Goal: Communication & Community: Answer question/provide support

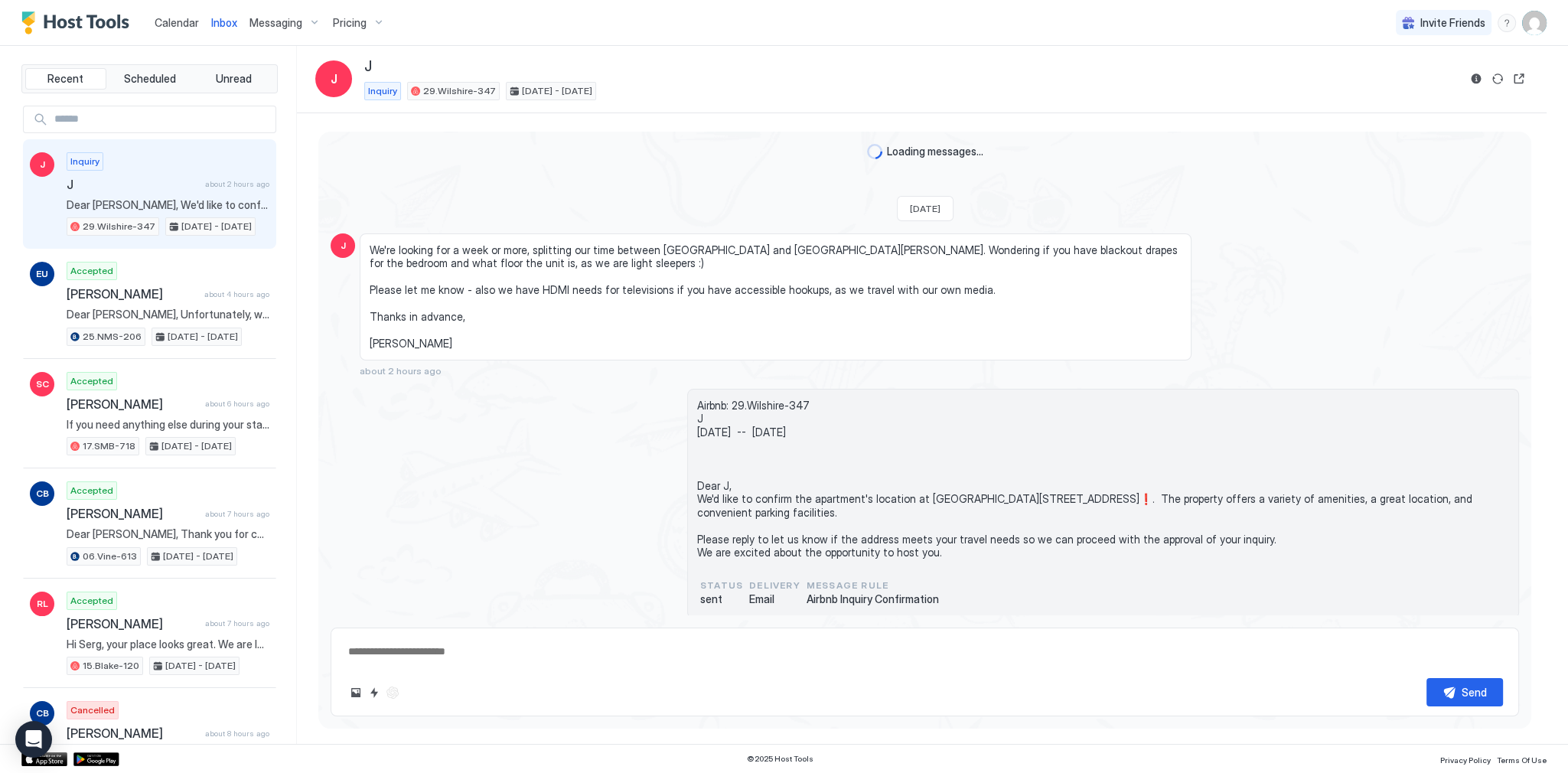
type textarea "*"
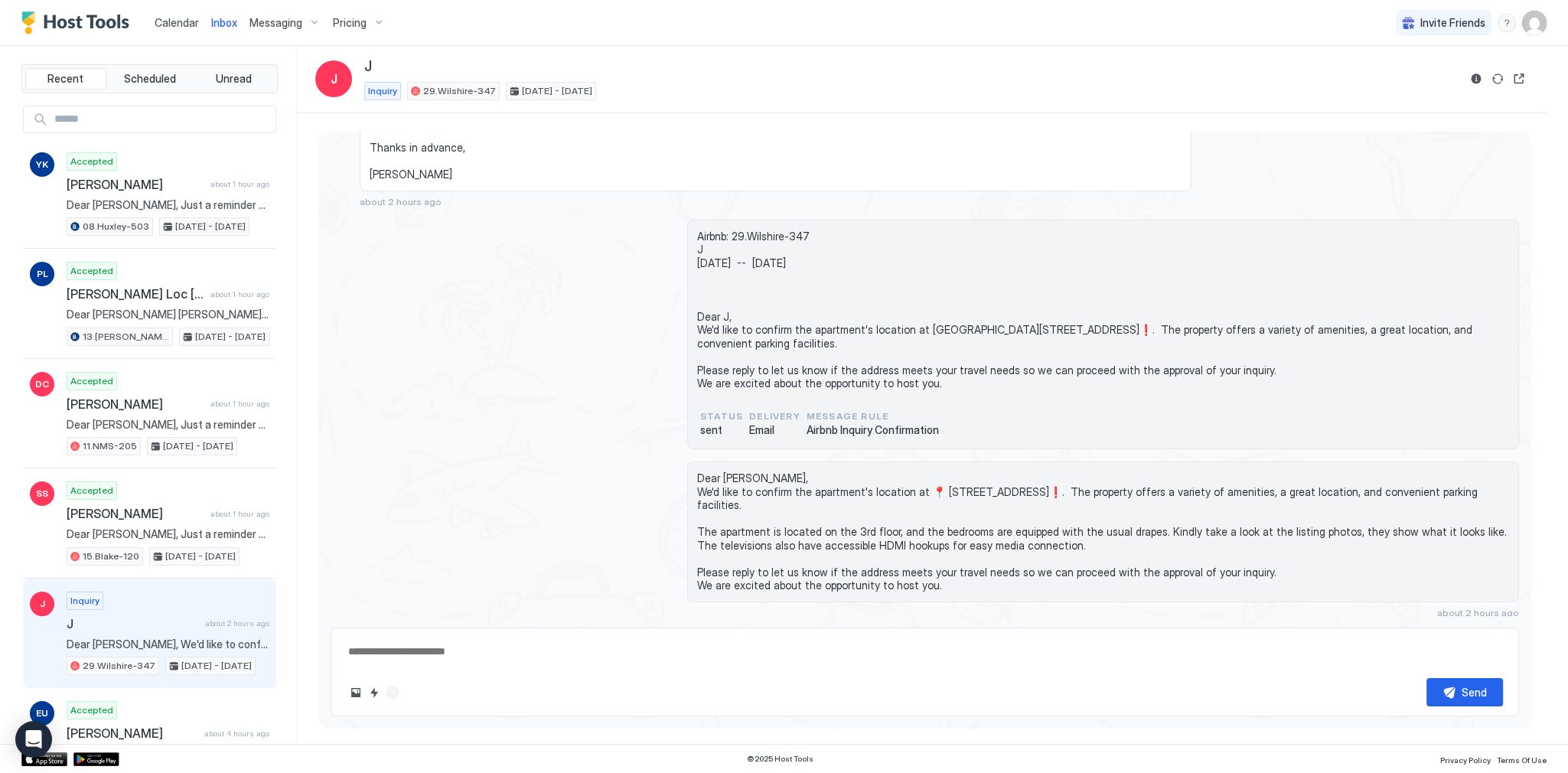
click at [790, 242] on span "Airbnb: 29.Wilshire-347 J [DATE] -- [DATE] Dear J, We'd like to confirm the apa…" at bounding box center [1103, 310] width 812 height 161
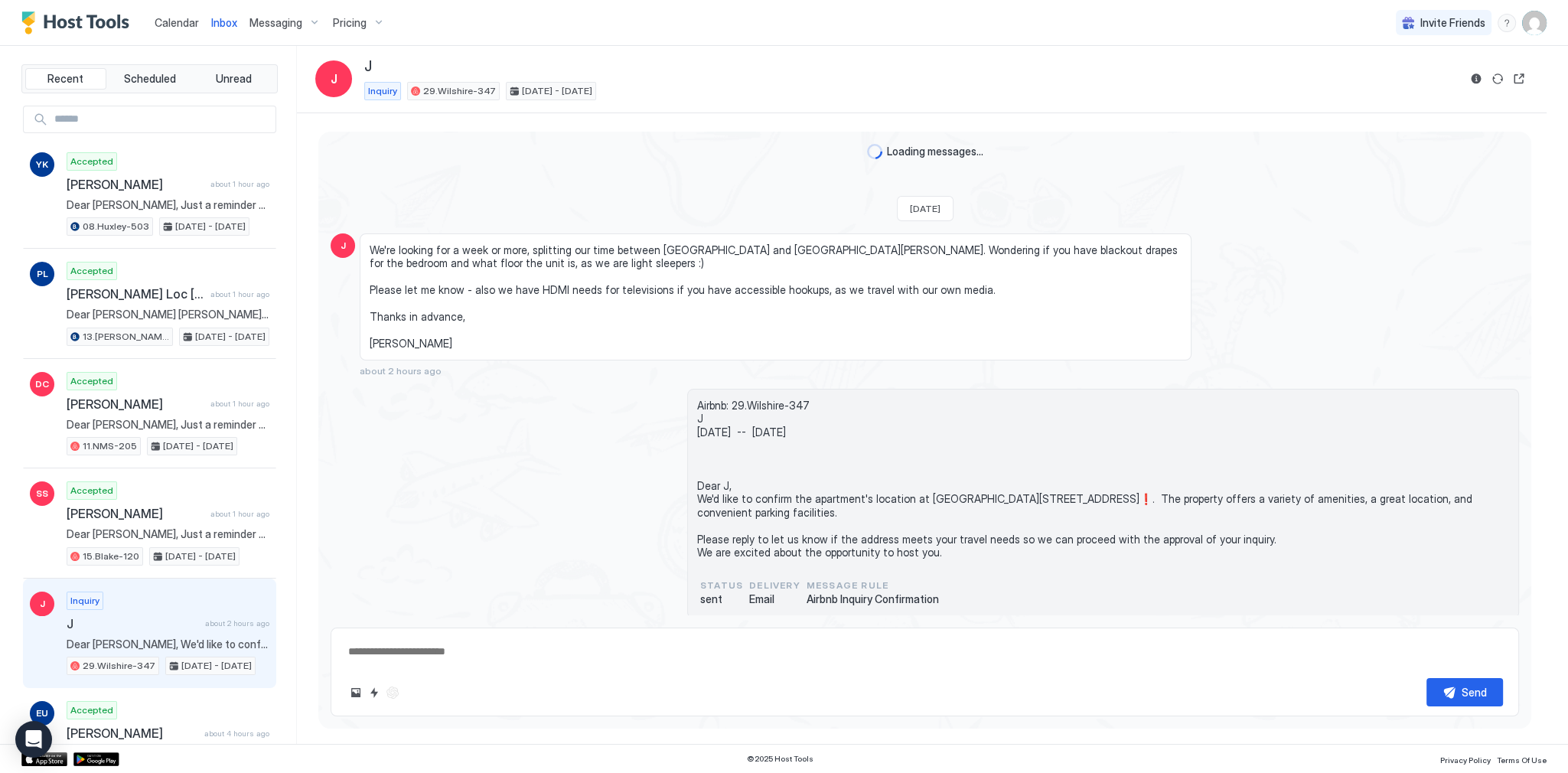
scroll to position [169, 0]
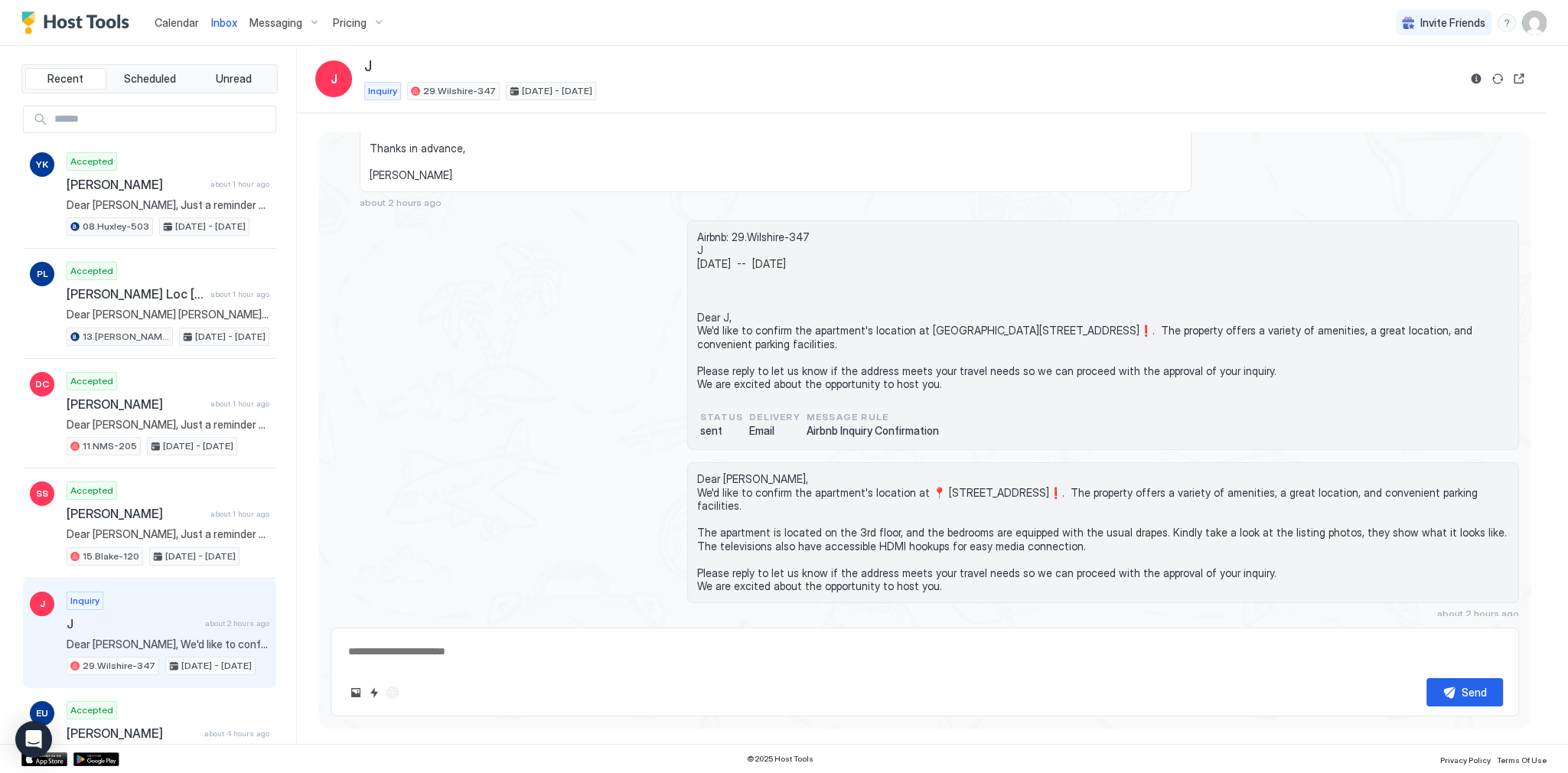
click at [614, 266] on div "Airbnb: 29.Wilshire-347 J Sun, October 12th -- Sun, October 19th Dear J, We'd l…" at bounding box center [925, 336] width 1188 height 231
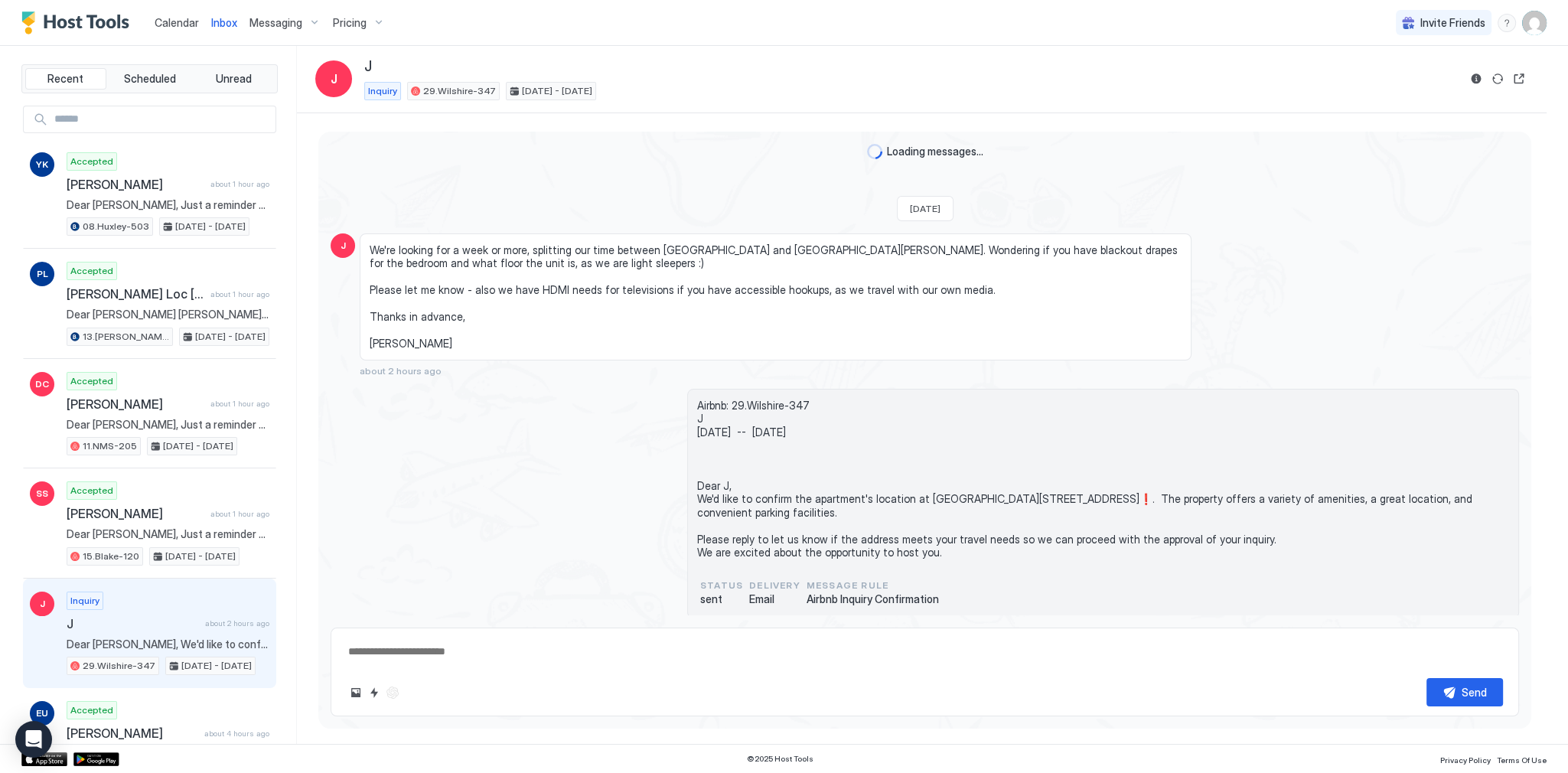
scroll to position [169, 0]
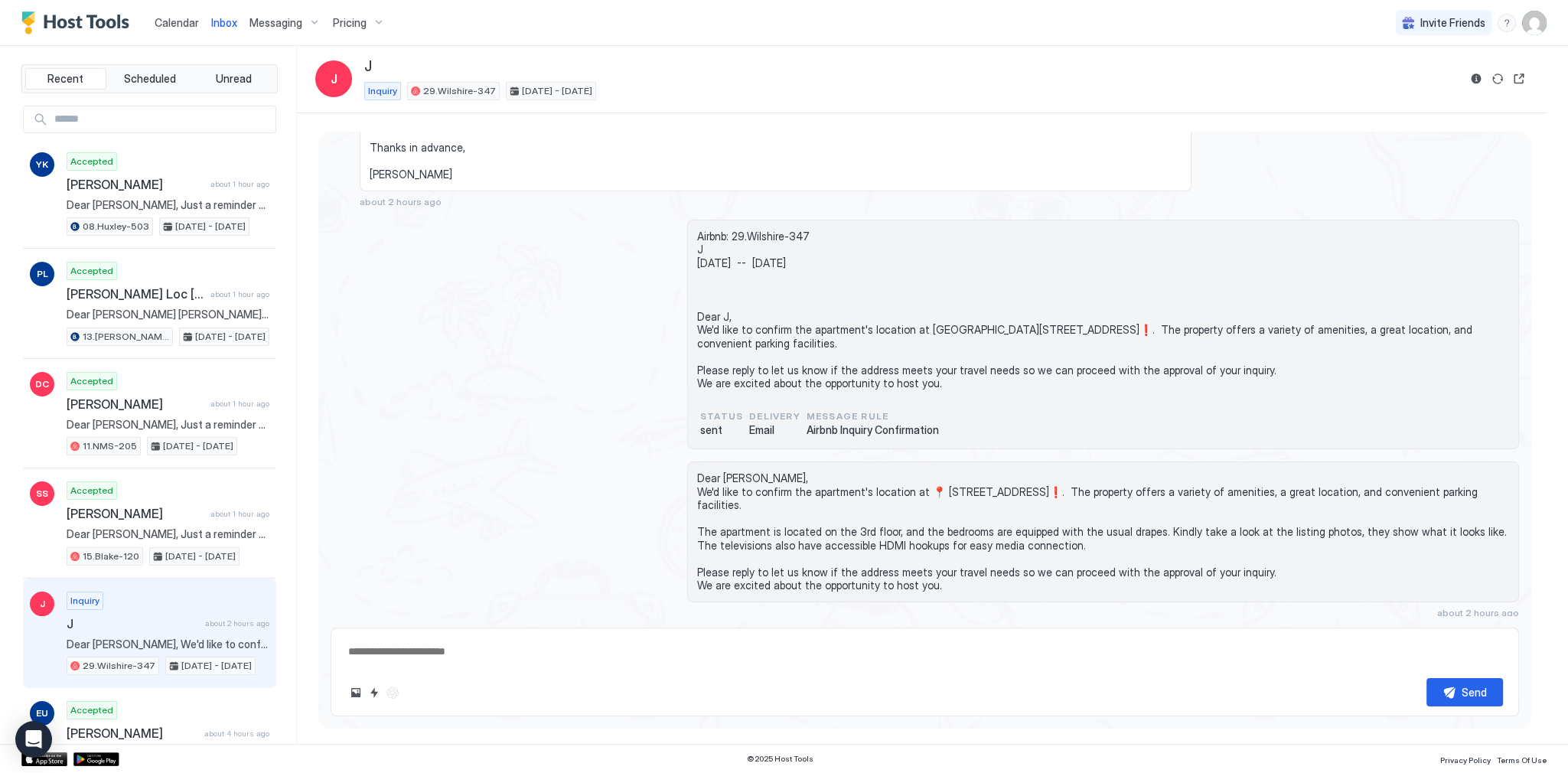
click at [1274, 179] on div "J We're looking for a week or more, splitting our time between Burbank and Sant…" at bounding box center [925, 135] width 1188 height 143
click at [933, 224] on div "Airbnb: 29.Wilshire-347 J Sun, October 12th -- Sun, October 19th Dear J, We'd l…" at bounding box center [1103, 335] width 832 height 231
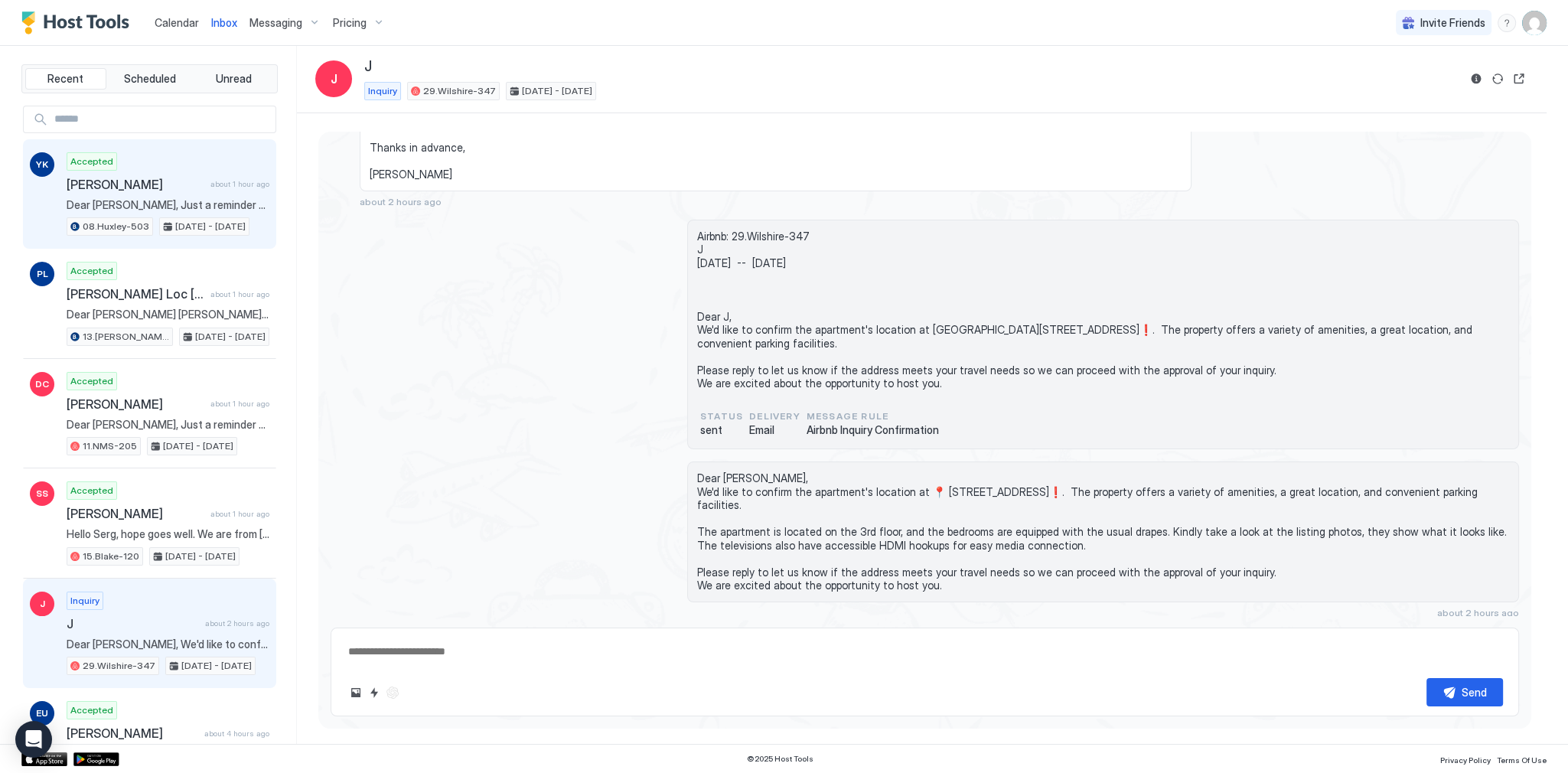
click at [236, 187] on span "about 1 hour ago" at bounding box center [240, 184] width 59 height 10
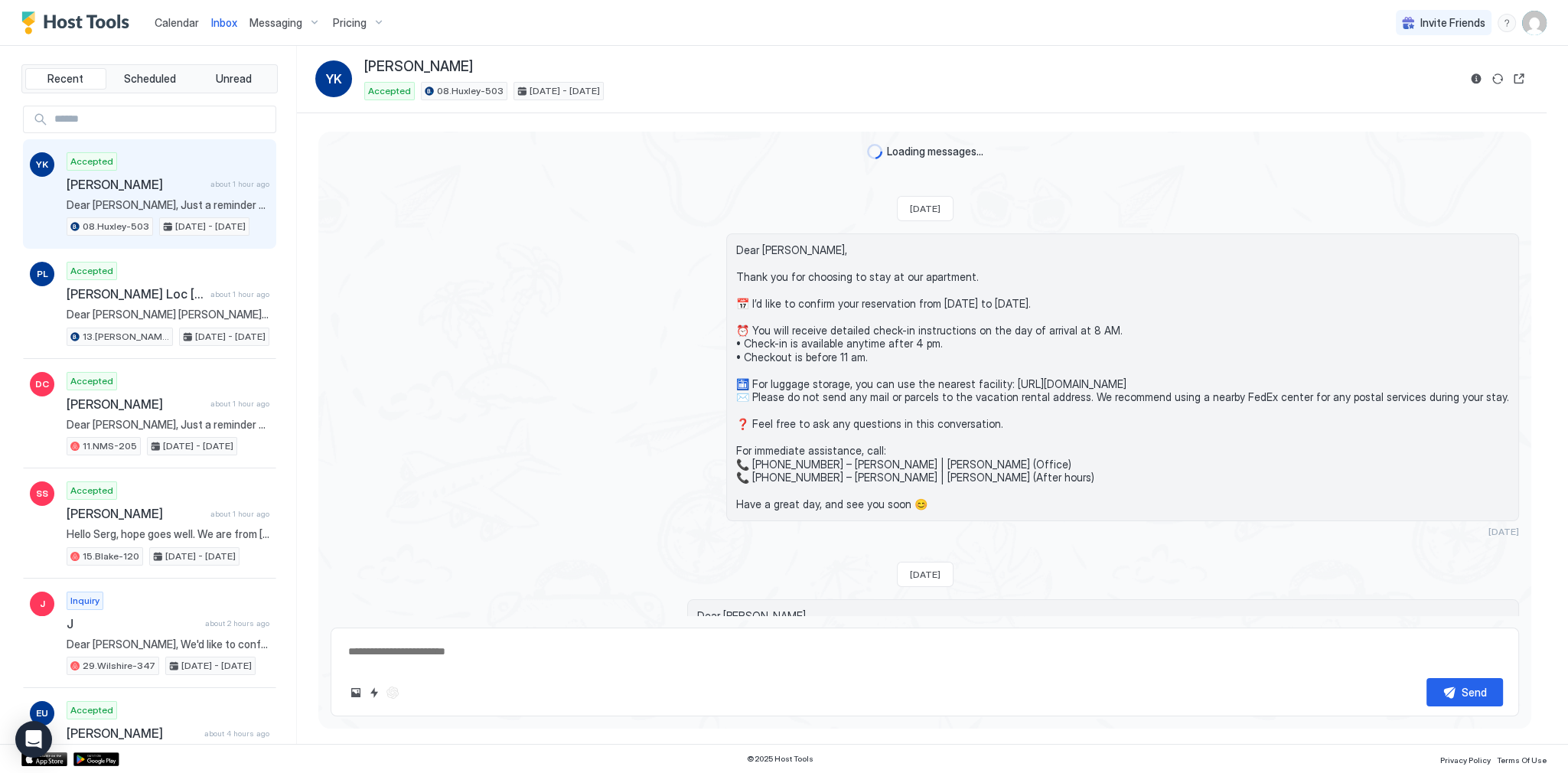
type textarea "*"
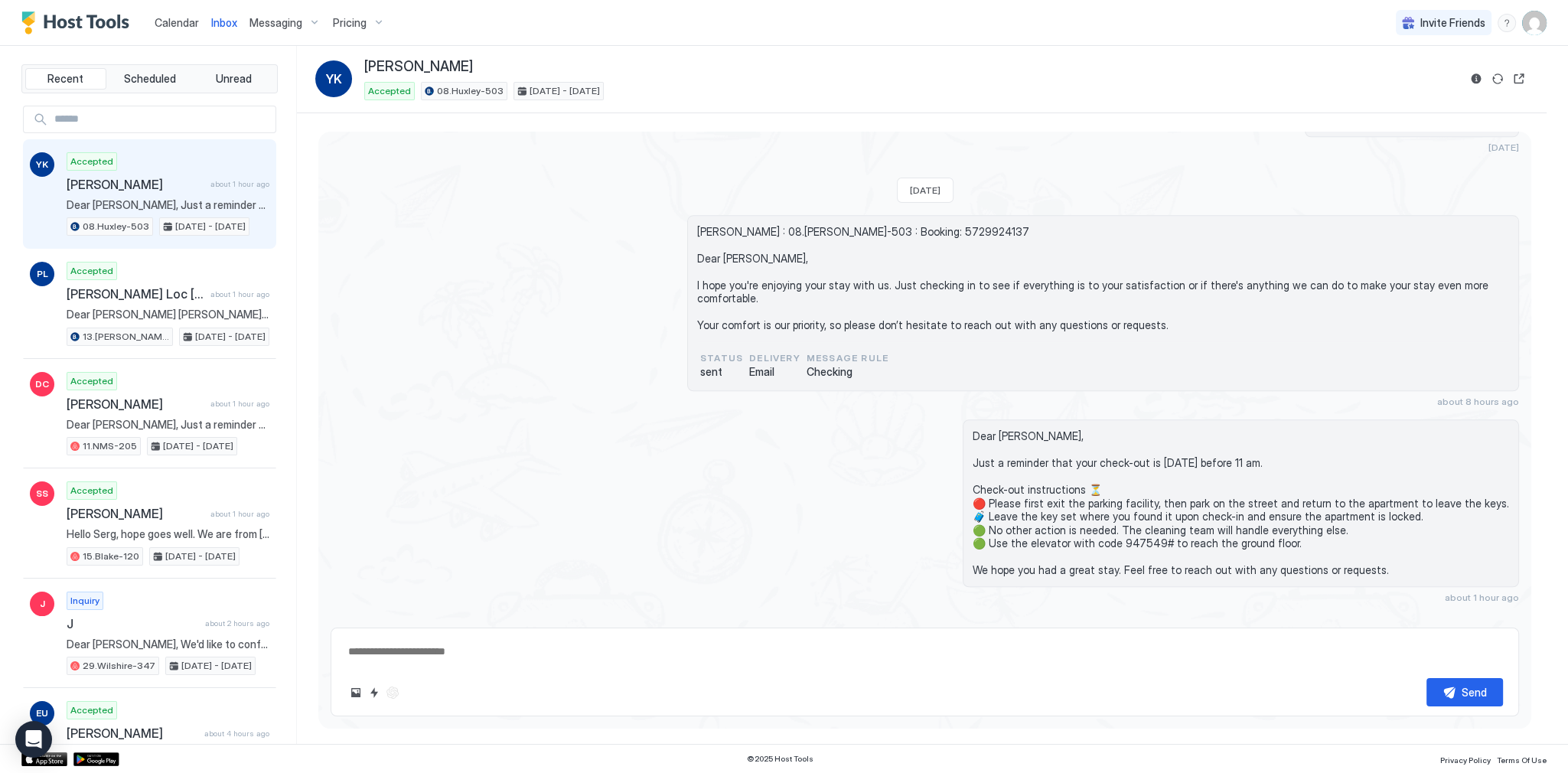
click at [581, 234] on div "Yoshioka Katsunari : 08.Huxley-503 : Booking: 5729924137 Dear Yoshioka, I hope …" at bounding box center [925, 311] width 1188 height 193
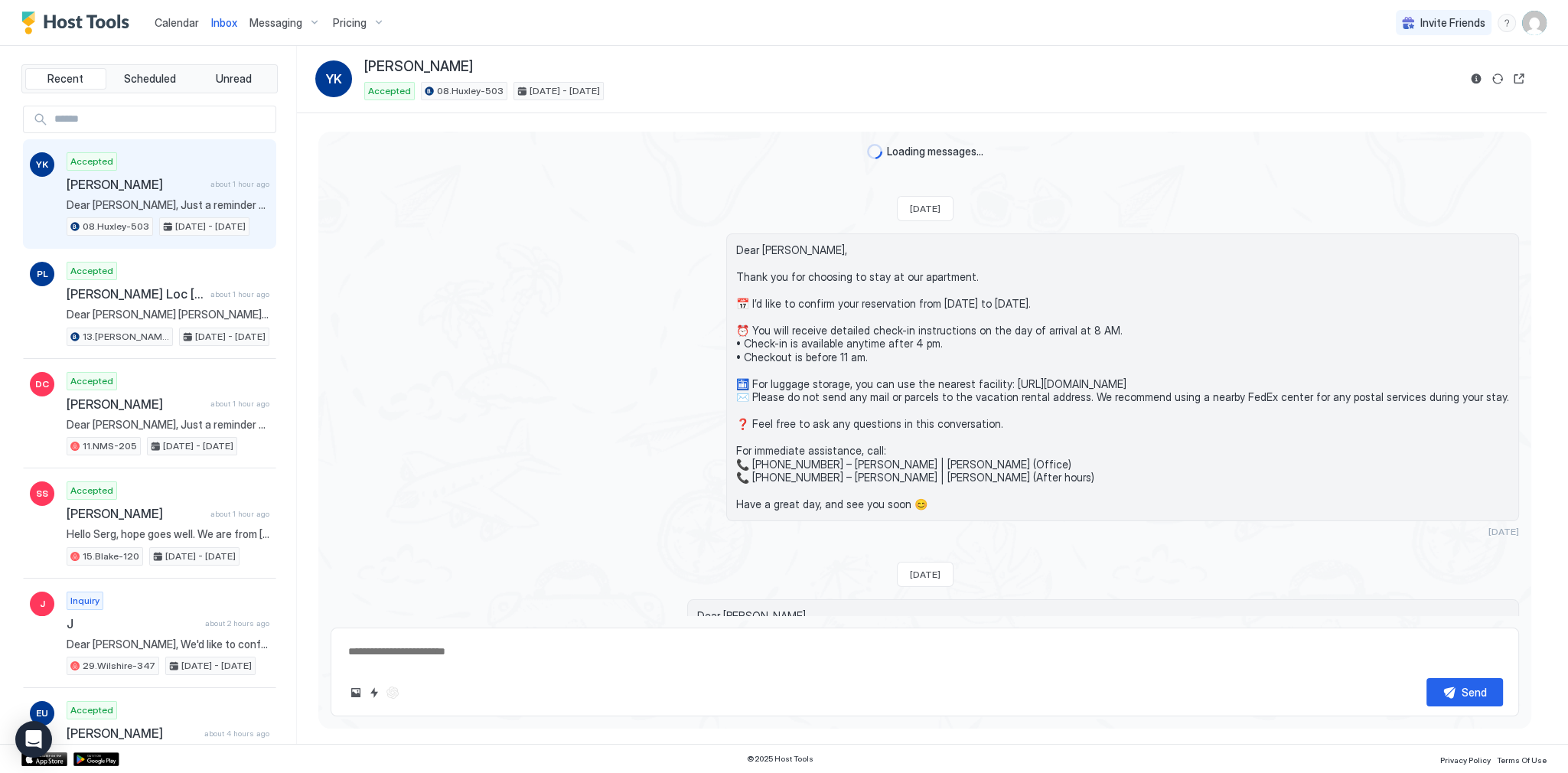
scroll to position [3712, 0]
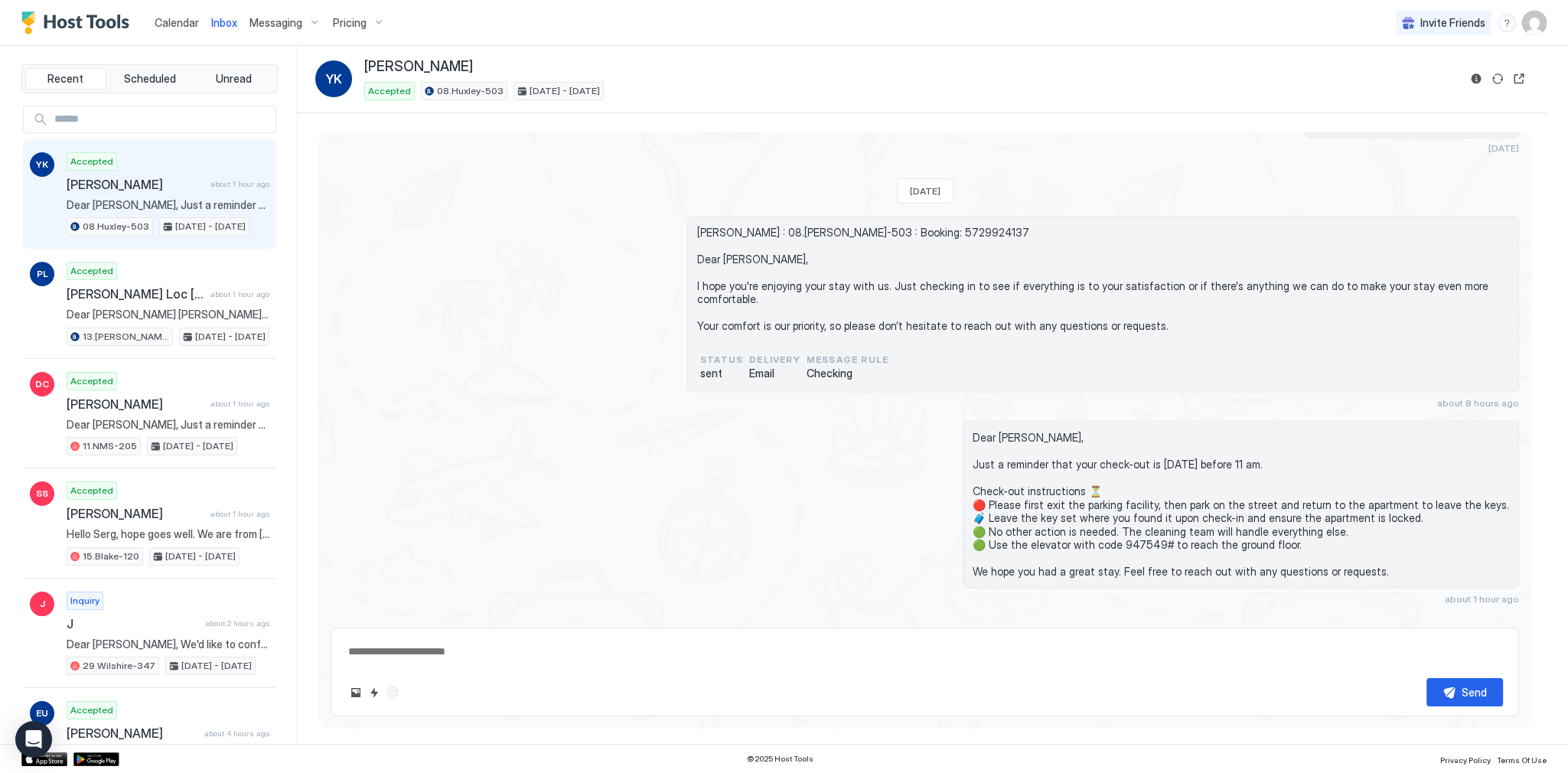
type textarea "*"
